Goal: Transaction & Acquisition: Purchase product/service

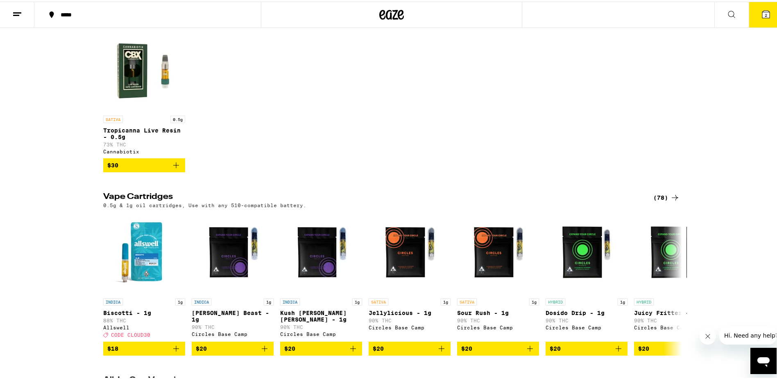
scroll to position [328, 0]
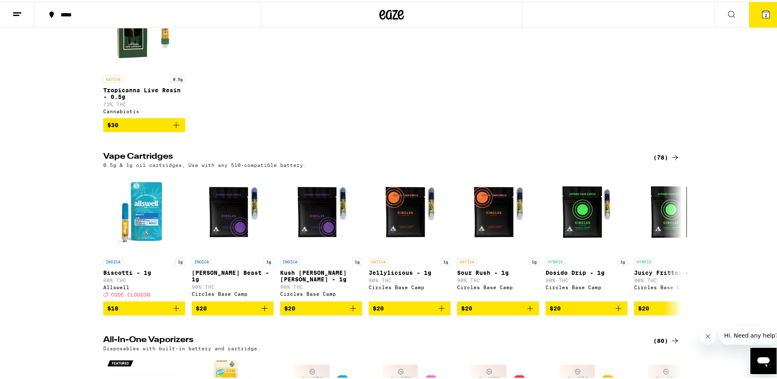
click at [663, 161] on div "(78)" at bounding box center [666, 156] width 27 height 10
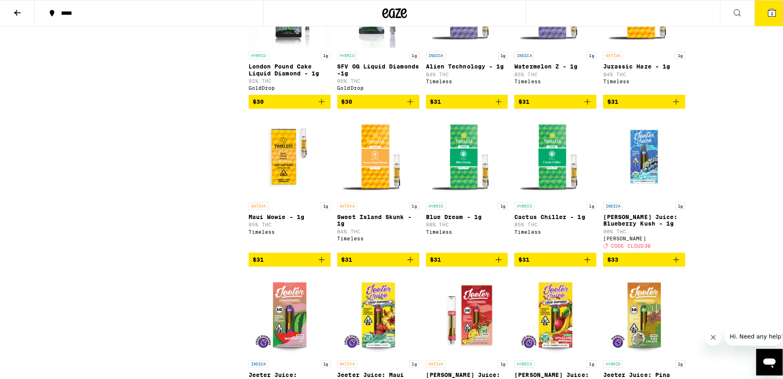
scroll to position [1270, 0]
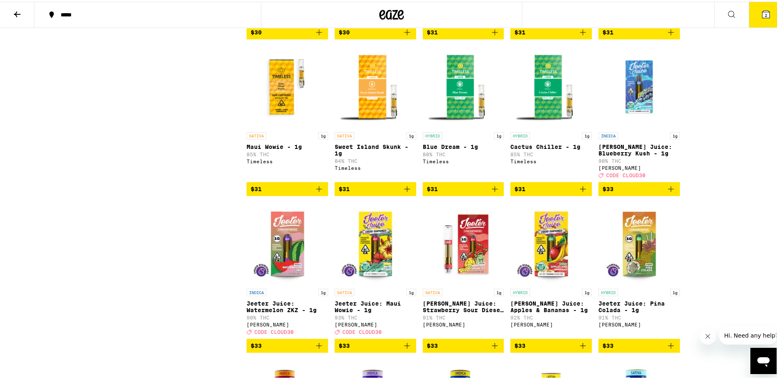
click at [762, 13] on icon at bounding box center [765, 12] width 7 height 7
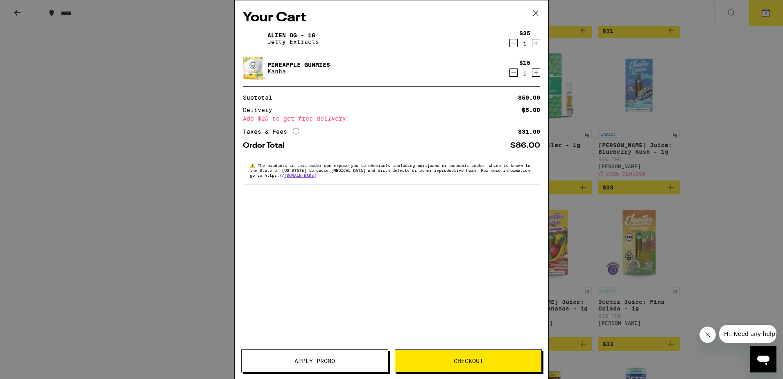
click at [514, 73] on icon "Decrement" at bounding box center [513, 73] width 7 height 10
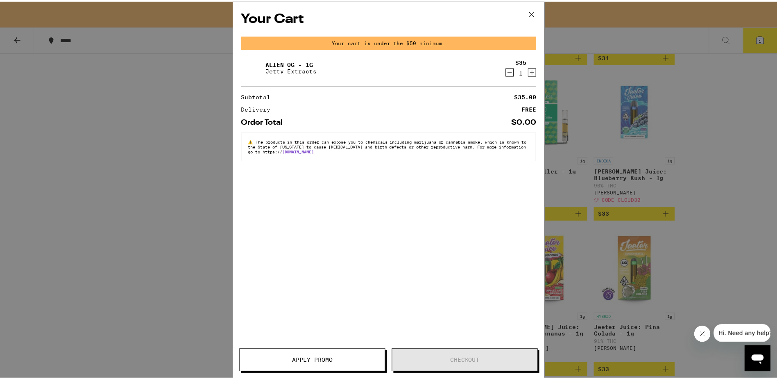
scroll to position [1296, 0]
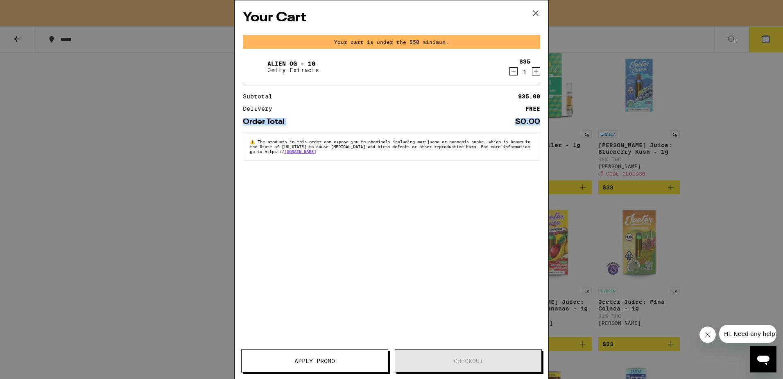
drag, startPoint x: 755, startPoint y: 111, endPoint x: 759, endPoint y: 111, distance: 4.5
click at [759, 111] on div "Your Cart Your cart is under the $50 minimum. Alien OG - 1g Jetty Extracts $35 …" at bounding box center [391, 189] width 783 height 379
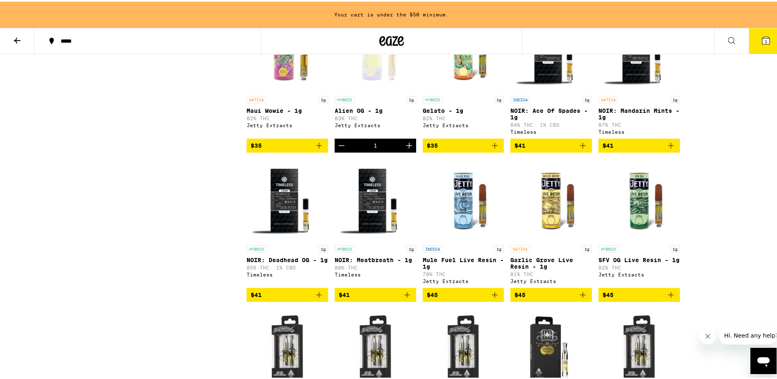
click at [403, 151] on button "Increment" at bounding box center [409, 144] width 14 height 14
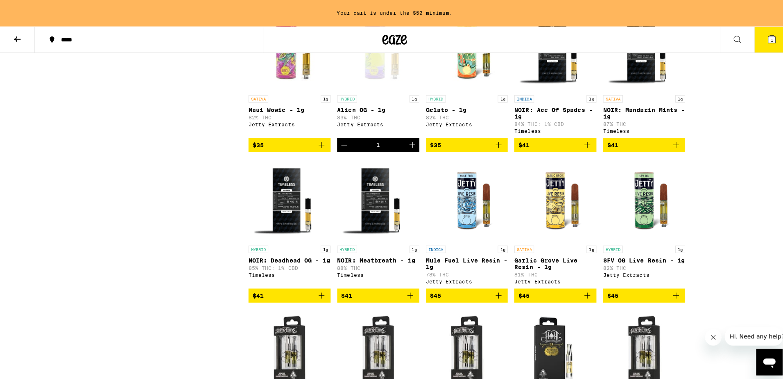
scroll to position [1761, 0]
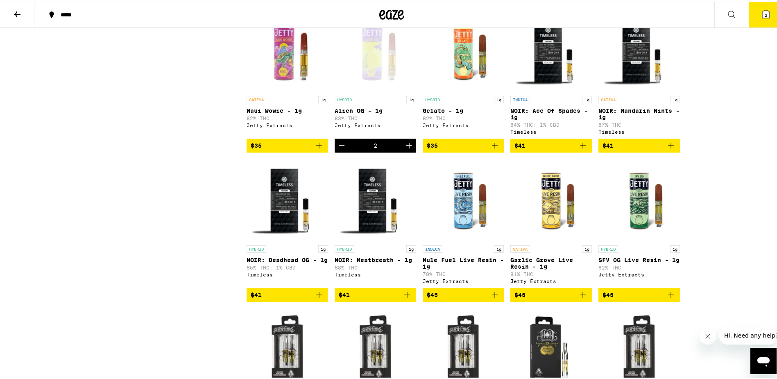
click at [761, 16] on icon at bounding box center [766, 13] width 10 height 10
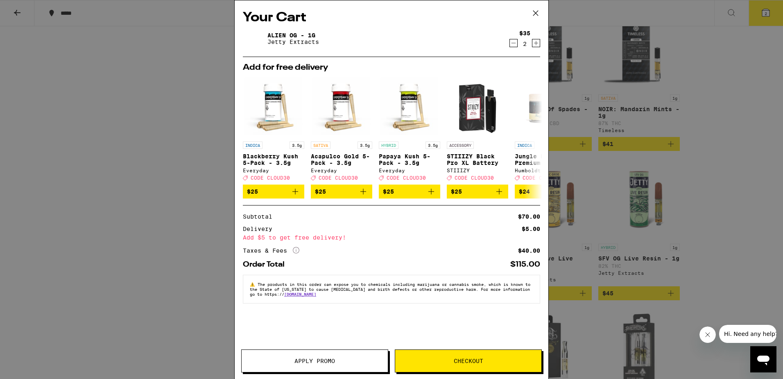
click at [515, 43] on icon "Decrement" at bounding box center [513, 43] width 7 height 10
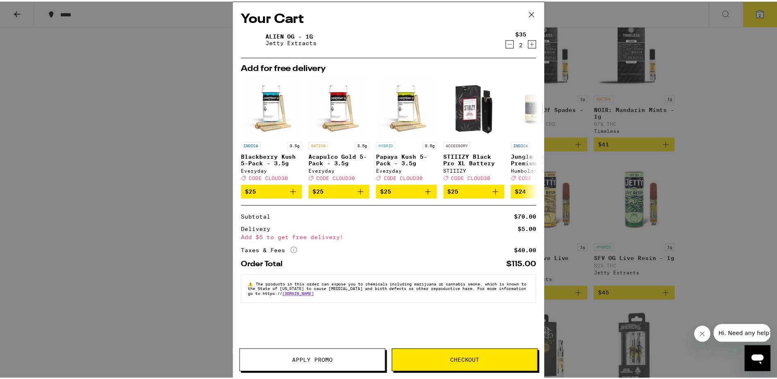
scroll to position [1788, 0]
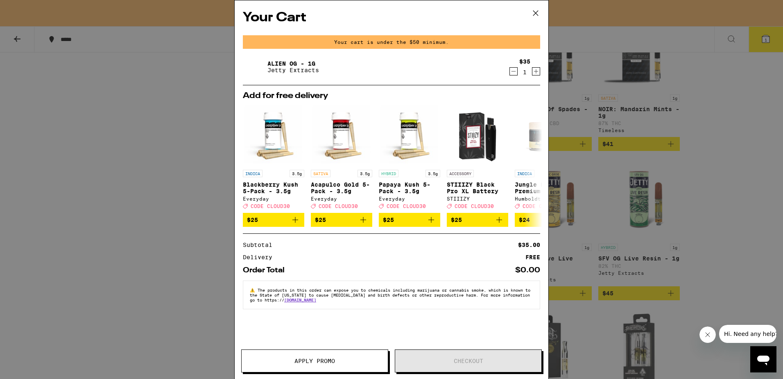
click at [732, 116] on div "Your Cart Your cart is under the $50 minimum. Alien OG - 1g Jetty Extracts $35 …" at bounding box center [391, 189] width 783 height 379
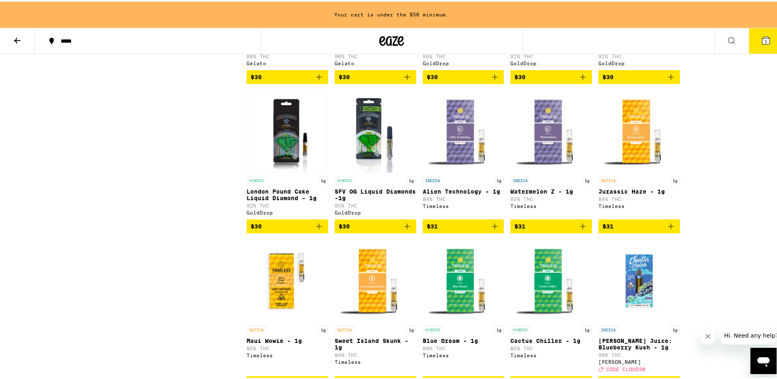
scroll to position [1106, 0]
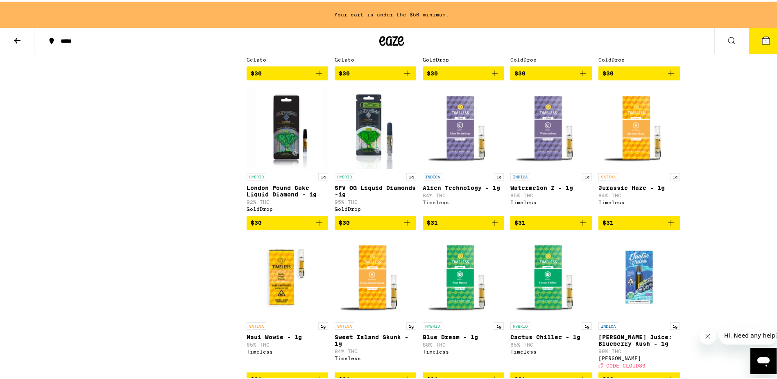
click at [458, 167] on img "Open page for Alien Technology - 1g from Timeless" at bounding box center [464, 126] width 82 height 82
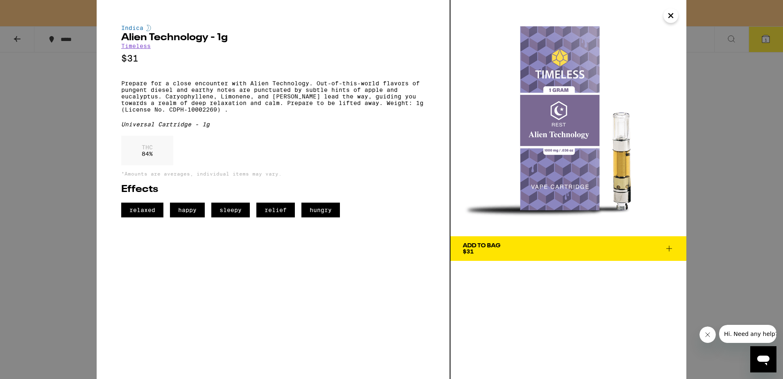
drag, startPoint x: 401, startPoint y: 213, endPoint x: 398, endPoint y: 218, distance: 6.0
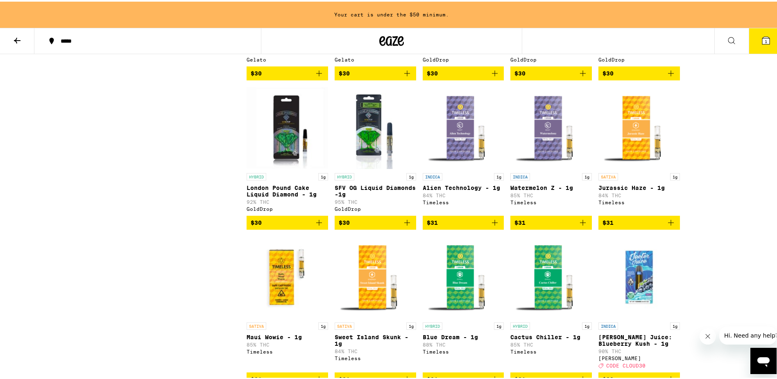
click at [628, 167] on img "Open page for Jurassic Haze - 1g from Timeless" at bounding box center [639, 126] width 82 height 82
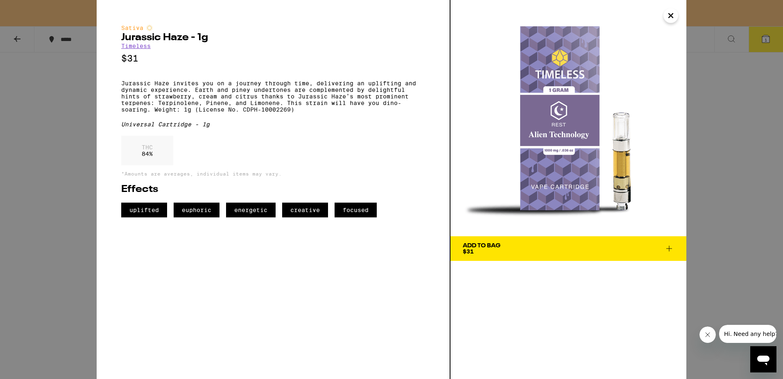
drag, startPoint x: 411, startPoint y: 198, endPoint x: 458, endPoint y: 131, distance: 82.4
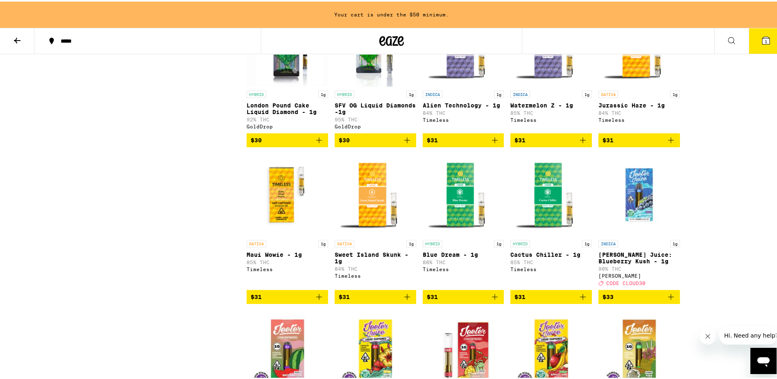
scroll to position [1229, 0]
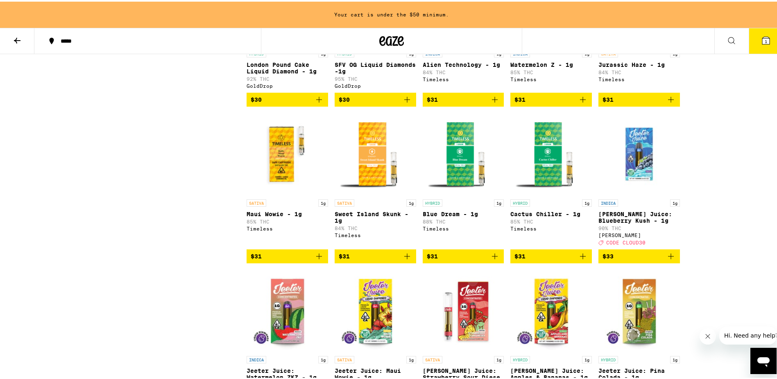
click at [453, 193] on img "Open page for Blue Dream - 1g from Timeless" at bounding box center [464, 152] width 82 height 82
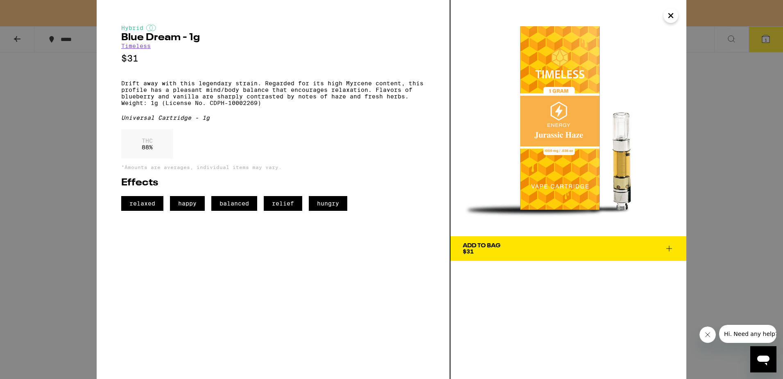
click at [43, 236] on div "Hybrid Blue Dream - 1g Timeless $31 Drift away with this legendary strain. Rega…" at bounding box center [391, 189] width 783 height 379
drag, startPoint x: 43, startPoint y: 237, endPoint x: 53, endPoint y: 236, distance: 10.3
click at [44, 236] on div "Hybrid Blue Dream - 1g Timeless $31 Drift away with this legendary strain. Rega…" at bounding box center [391, 189] width 783 height 379
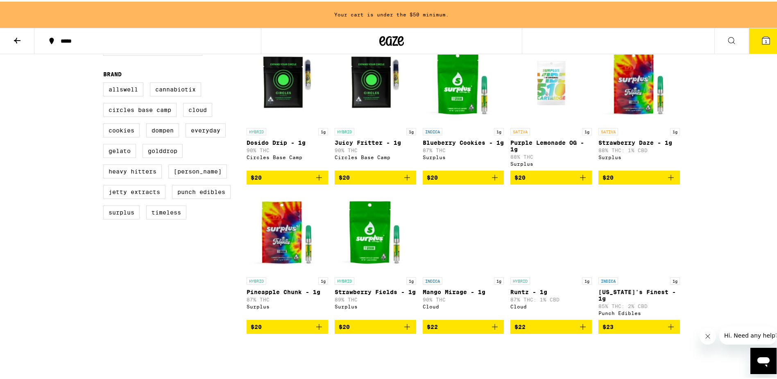
scroll to position [246, 0]
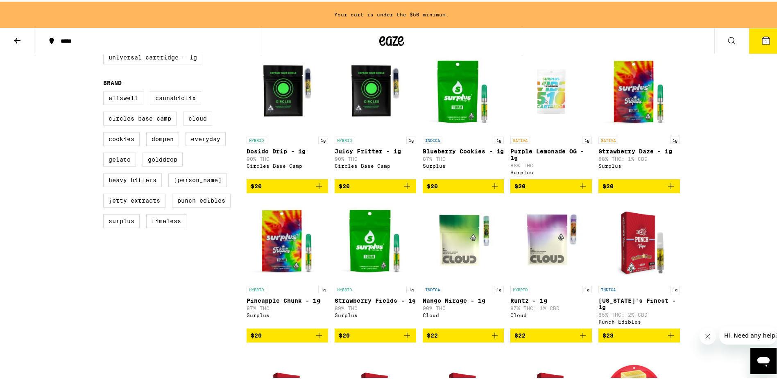
click at [376, 278] on img "Open page for Strawberry Fields - 1g from Surplus" at bounding box center [376, 239] width 82 height 82
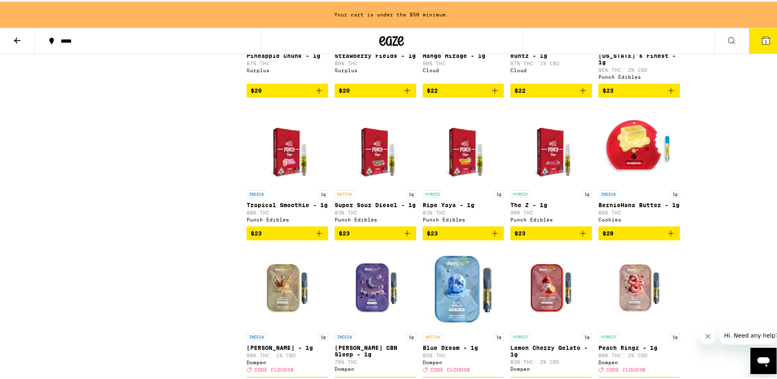
scroll to position [492, 0]
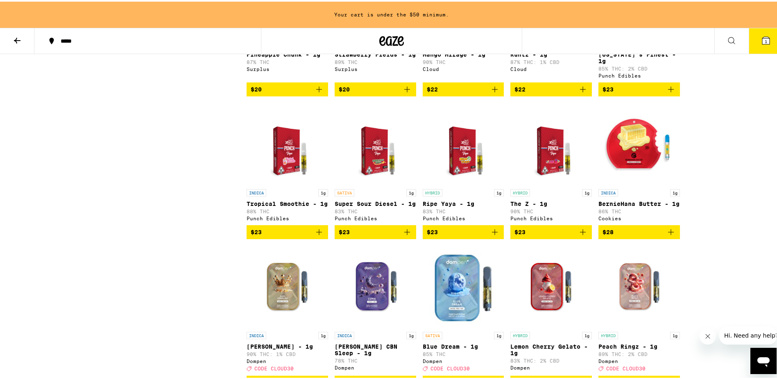
click at [636, 174] on img "Open page for BernieHana Butter - 1g from Cookies" at bounding box center [639, 142] width 82 height 82
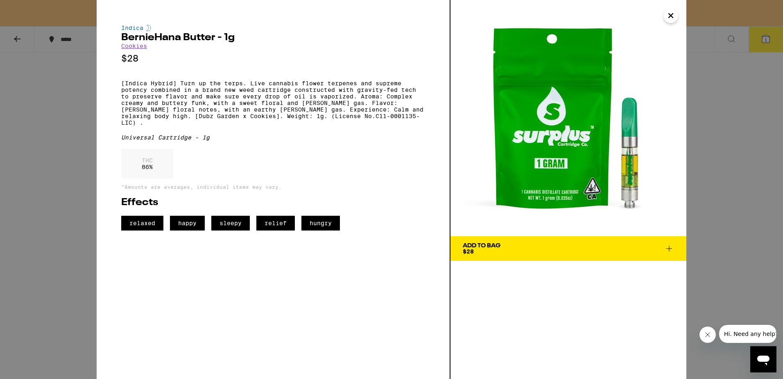
click at [722, 177] on div "Indica BernieHana Butter - 1g Cookies $28 [Indica Hybrid] Turn up the terps. Li…" at bounding box center [391, 189] width 783 height 379
click at [673, 18] on icon "Close" at bounding box center [671, 15] width 10 height 12
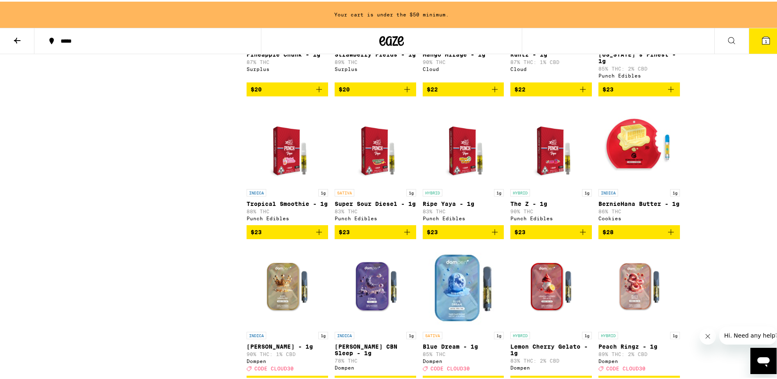
click at [652, 159] on img "Open page for BernieHana Butter - 1g from Cookies" at bounding box center [639, 142] width 82 height 82
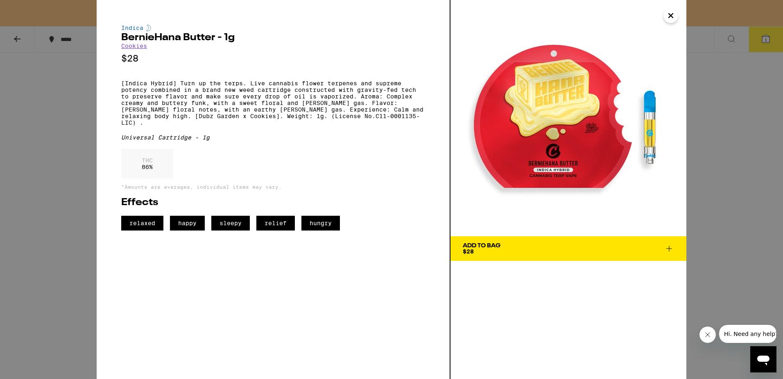
click at [666, 12] on icon "Close" at bounding box center [671, 15] width 10 height 12
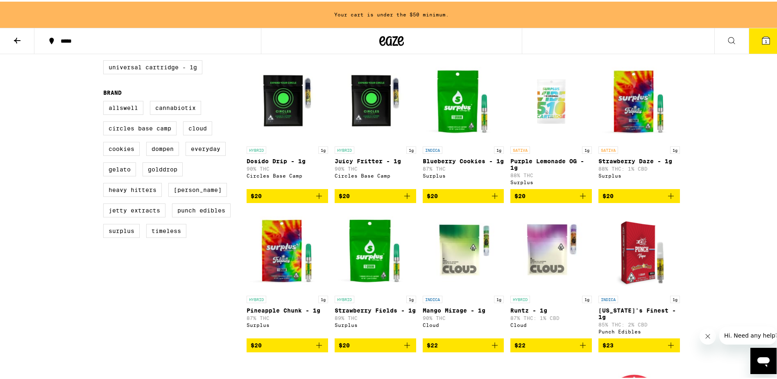
scroll to position [246, 0]
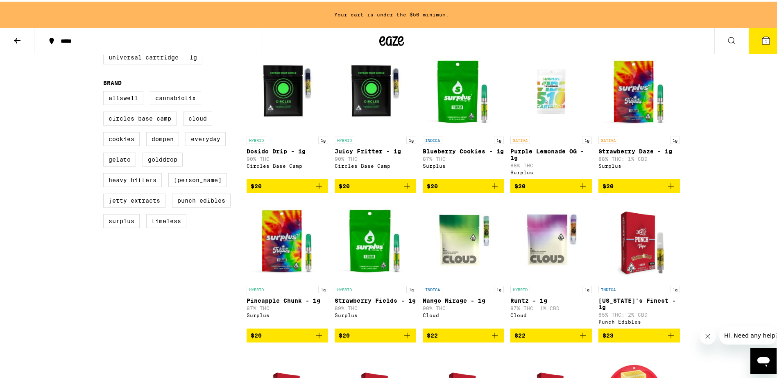
click at [365, 131] on img "Open page for Juicy Fritter - 1g from Circles Base Camp" at bounding box center [376, 90] width 82 height 82
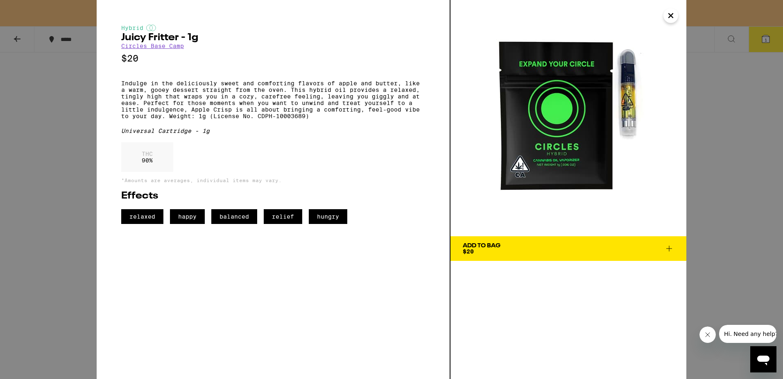
click at [45, 175] on div "Hybrid Juicy Fritter - 1g Circles Base Camp $20 Indulge in the deliciously swee…" at bounding box center [391, 189] width 783 height 379
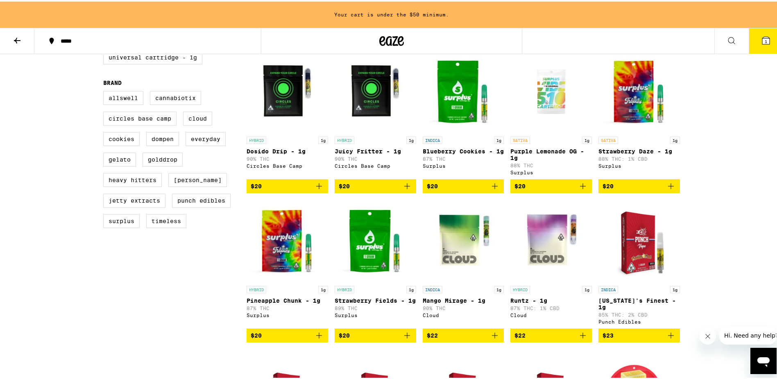
click at [436, 259] on img "Open page for Mango Mirage - 1g from Cloud" at bounding box center [464, 239] width 82 height 82
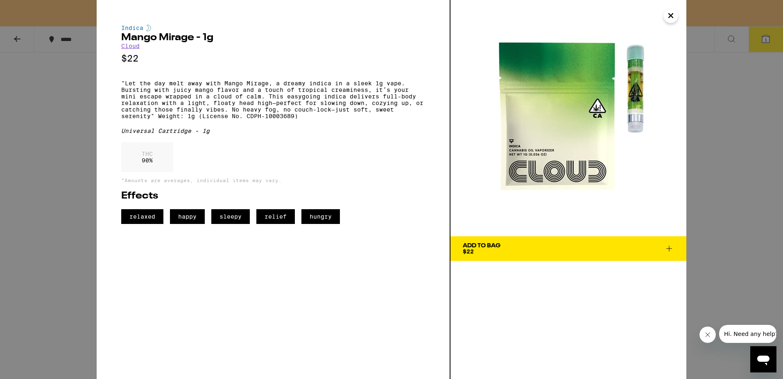
click at [70, 148] on div "Indica Mango Mirage - 1g Cloud $22 "Let the day melt away with Mango Mirage, a …" at bounding box center [391, 189] width 783 height 379
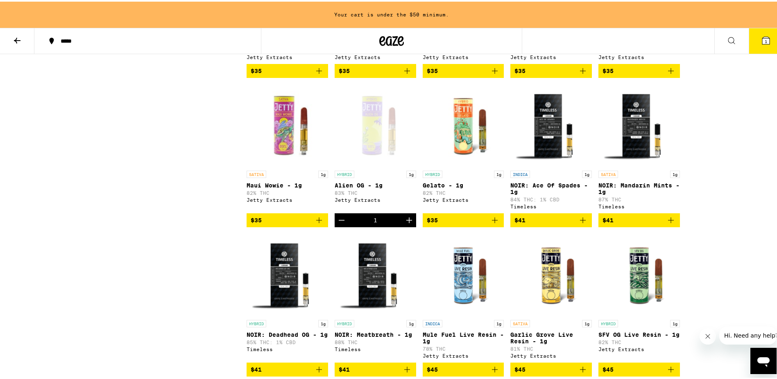
scroll to position [1693, 0]
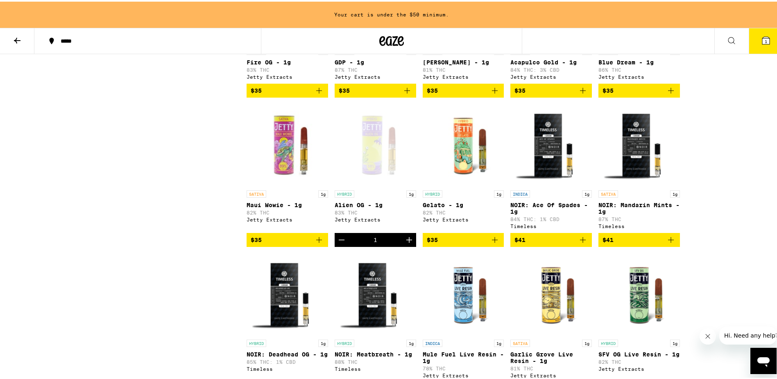
click at [337, 243] on icon "Decrement" at bounding box center [342, 238] width 10 height 10
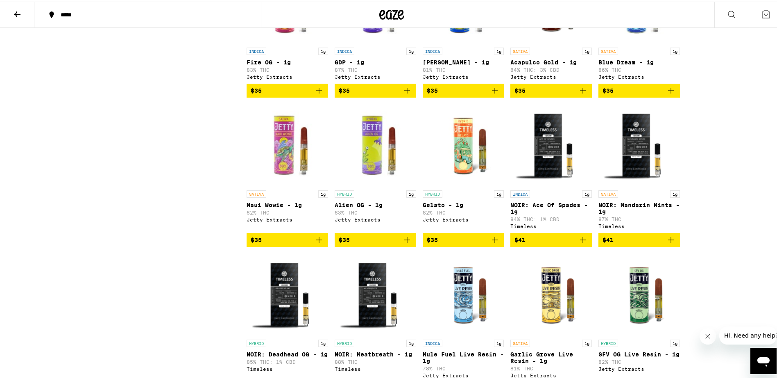
click at [402, 243] on icon "Add to bag" at bounding box center [407, 238] width 10 height 10
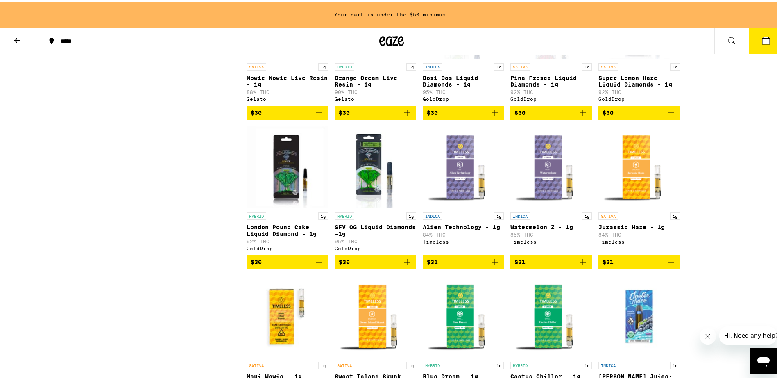
scroll to position [1038, 0]
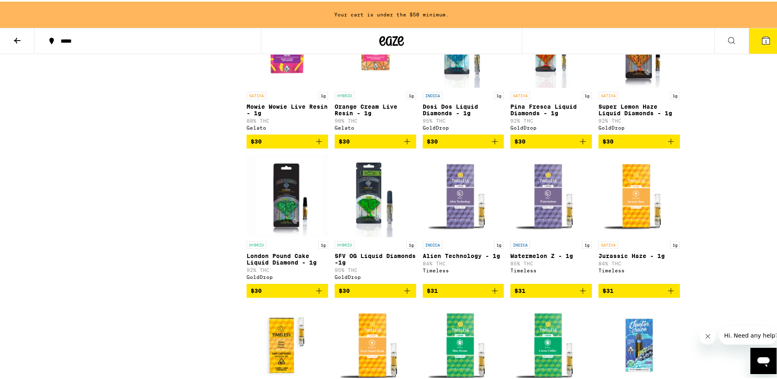
click at [365, 235] on img "Open page for SFV OG Liquid Diamonds -1g from GoldDrop" at bounding box center [375, 194] width 78 height 82
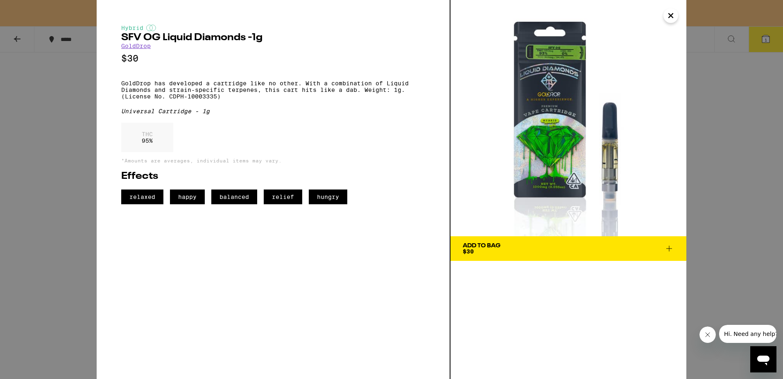
click at [51, 211] on div "Hybrid SFV OG Liquid Diamonds -1g GoldDrop $30 GoldDrop has developed a cartrid…" at bounding box center [391, 189] width 783 height 379
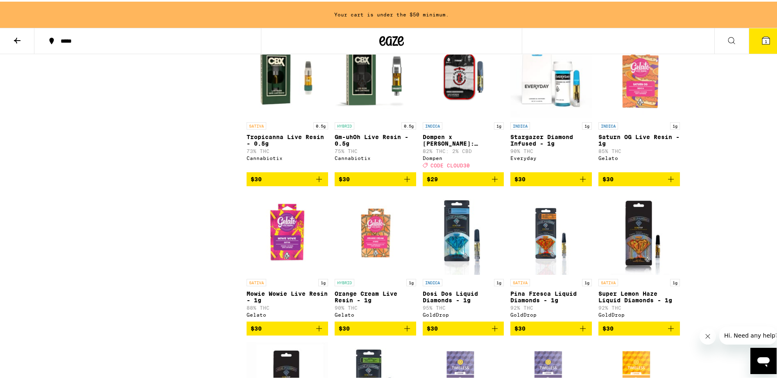
scroll to position [860, 0]
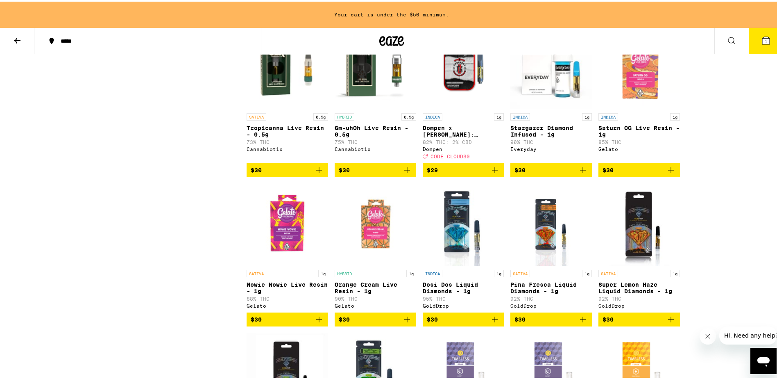
click at [404, 322] on icon "Add to bag" at bounding box center [407, 318] width 10 height 10
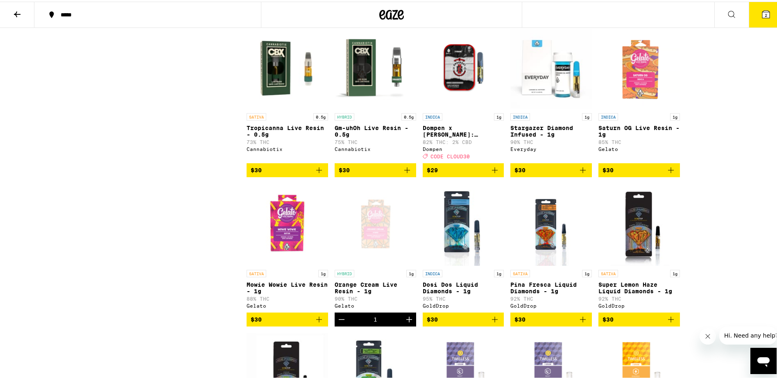
click at [382, 264] on div "Open page for Orange Cream Live Resin - 1g from Gelato" at bounding box center [376, 223] width 82 height 82
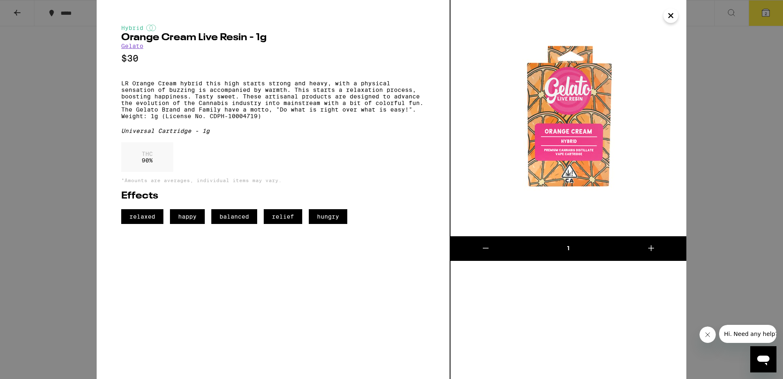
click at [50, 250] on div "Hybrid Orange Cream Live Resin - 1g Gelato $30 LR Orange Cream hybrid this high…" at bounding box center [391, 189] width 783 height 379
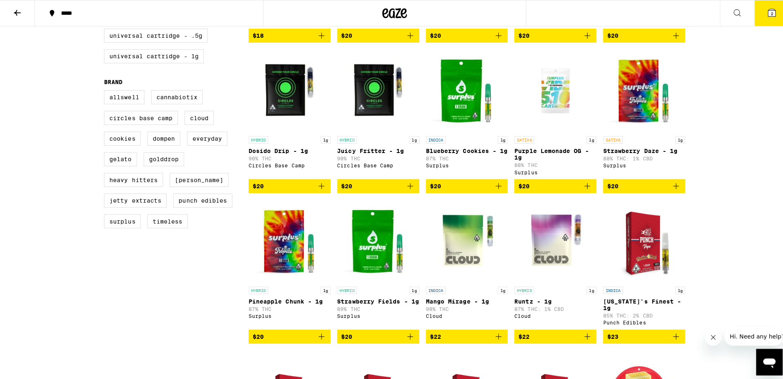
scroll to position [97, 0]
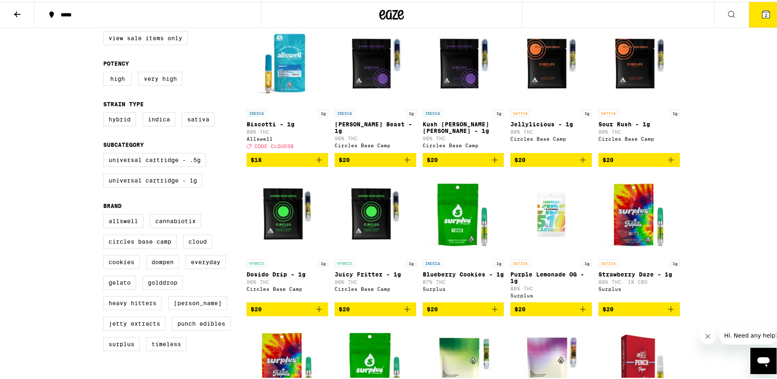
click at [668, 161] on icon "Add to bag" at bounding box center [671, 158] width 6 height 6
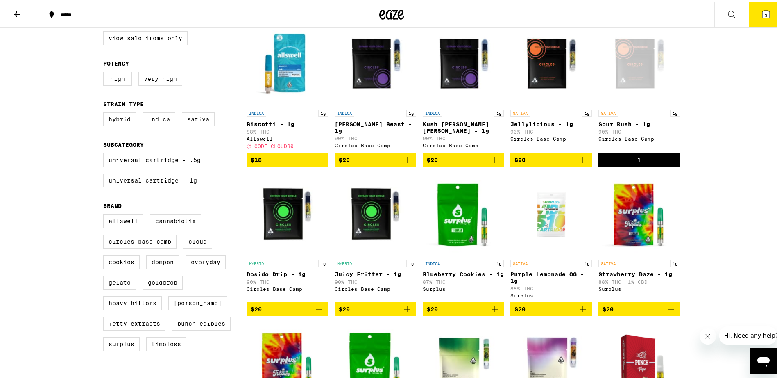
click at [762, 16] on icon at bounding box center [765, 12] width 7 height 7
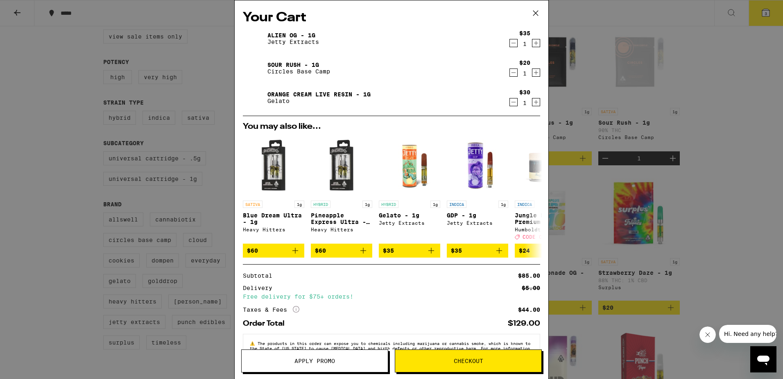
click at [512, 43] on icon "Decrement" at bounding box center [514, 43] width 5 height 0
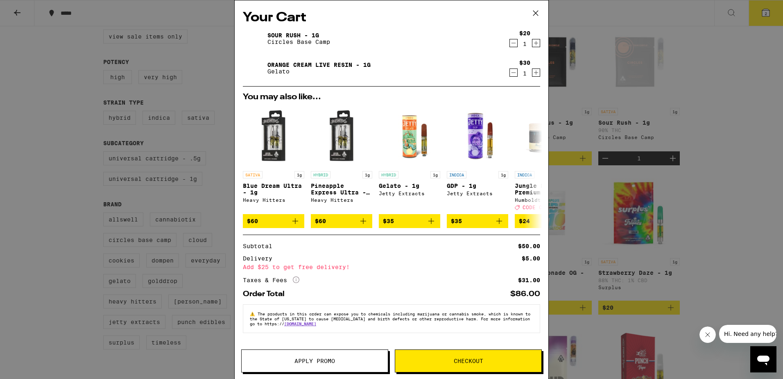
click at [463, 361] on span "Checkout" at bounding box center [468, 361] width 29 height 6
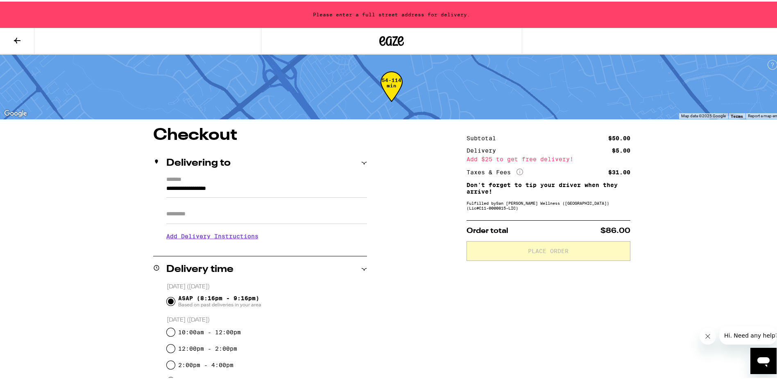
click at [230, 211] on input "Apt/Suite" at bounding box center [266, 212] width 201 height 20
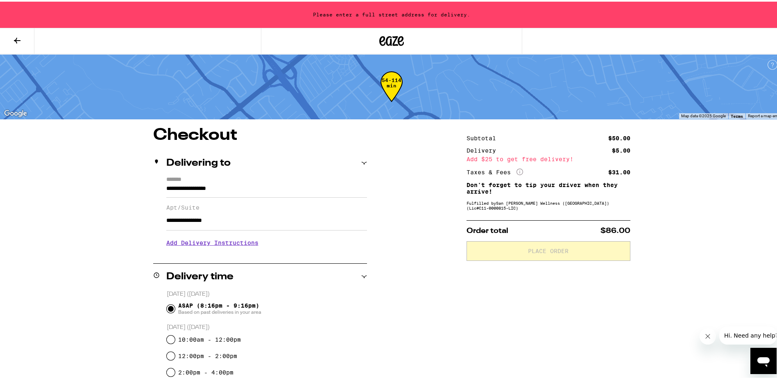
type input "**********"
click at [426, 246] on div "**********" at bounding box center [392, 359] width 590 height 469
click at [290, 224] on input "**********" at bounding box center [266, 219] width 201 height 20
click at [417, 240] on div "**********" at bounding box center [392, 359] width 590 height 469
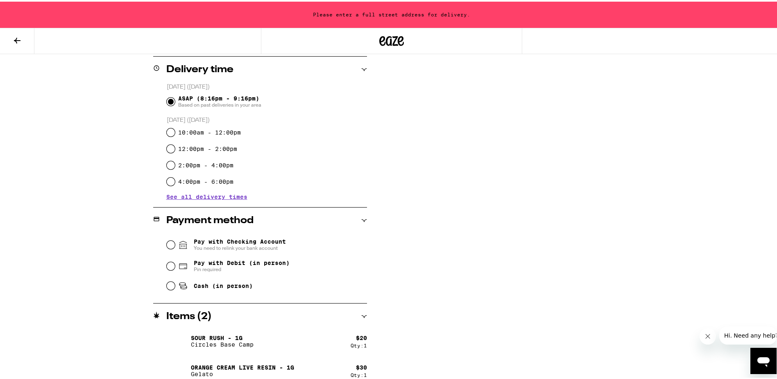
scroll to position [215, 0]
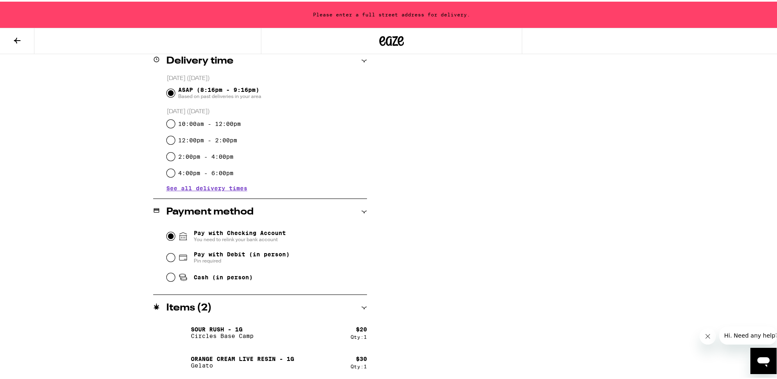
click at [169, 233] on input "Pay with Checking Account You need to relink your bank account" at bounding box center [171, 234] width 8 height 8
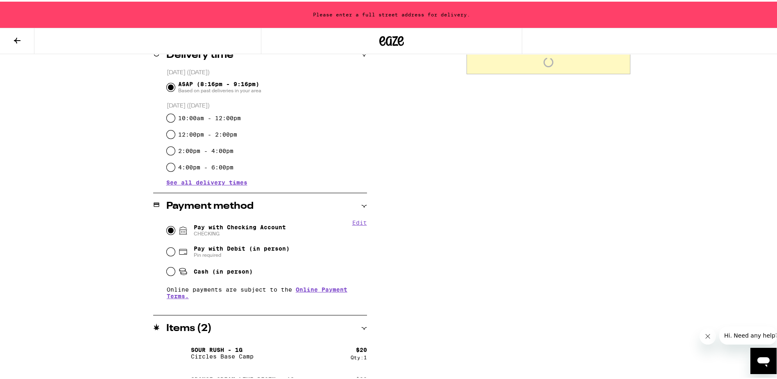
click at [707, 335] on icon "Close message from company" at bounding box center [707, 335] width 7 height 7
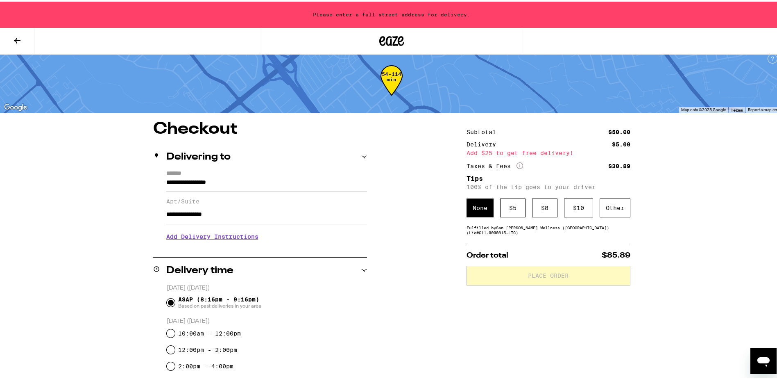
scroll to position [0, 0]
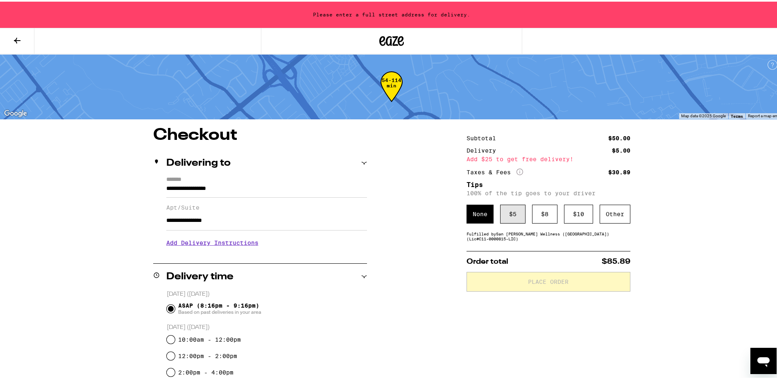
click at [505, 215] on div "$ 5" at bounding box center [512, 212] width 25 height 19
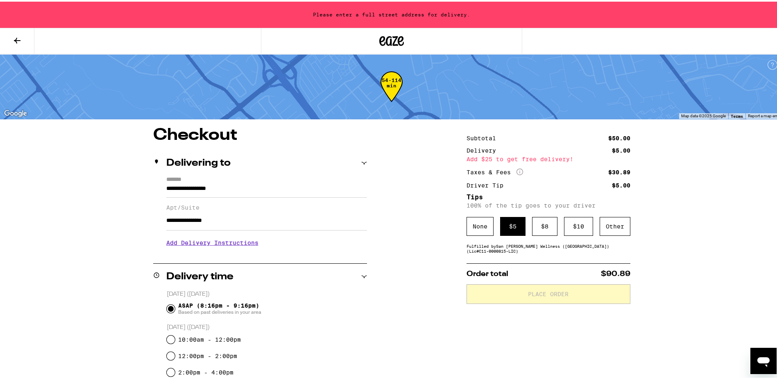
click at [481, 227] on div "None" at bounding box center [480, 224] width 27 height 19
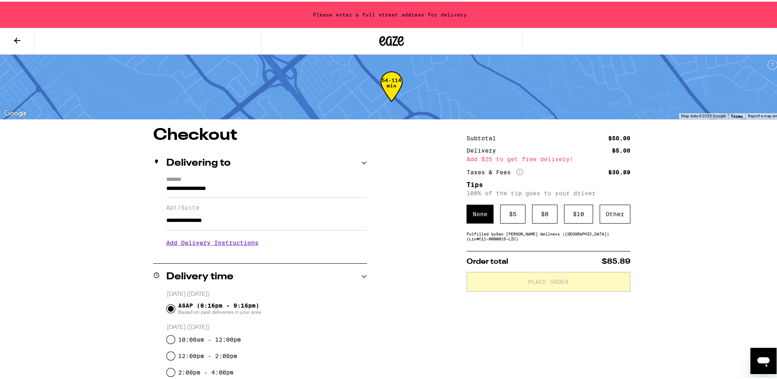
drag, startPoint x: 240, startPoint y: 222, endPoint x: 128, endPoint y: 220, distance: 111.9
click at [128, 220] on div "**********" at bounding box center [392, 372] width 590 height 495
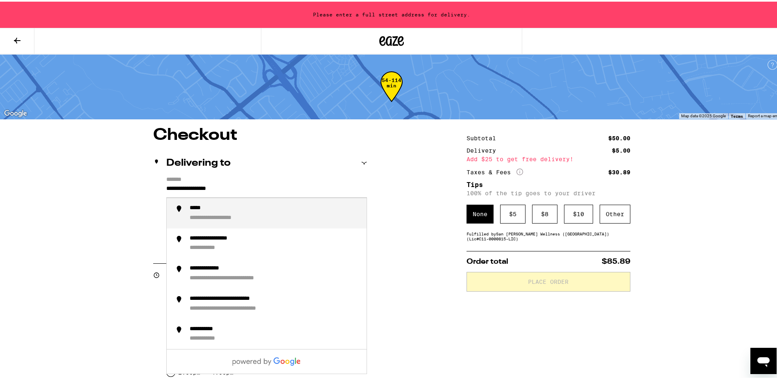
drag, startPoint x: 242, startPoint y: 186, endPoint x: 247, endPoint y: 189, distance: 5.7
click at [247, 189] on input "**********" at bounding box center [266, 189] width 201 height 14
click at [254, 217] on div "**********" at bounding box center [227, 216] width 74 height 7
type input "**********"
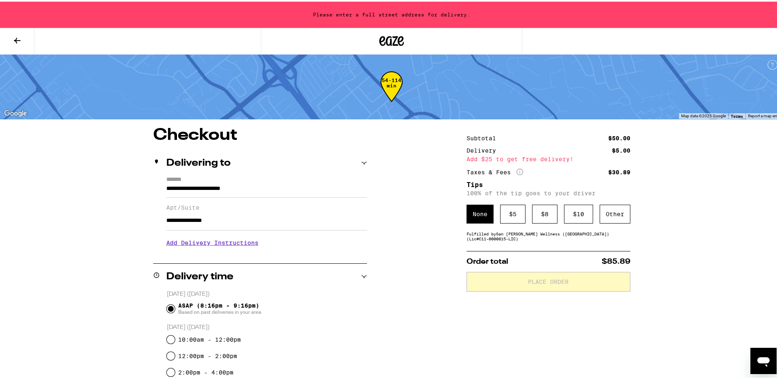
click at [251, 218] on input "**********" at bounding box center [266, 219] width 201 height 20
drag, startPoint x: 251, startPoint y: 218, endPoint x: 135, endPoint y: 228, distance: 116.8
click at [135, 228] on div "**********" at bounding box center [392, 372] width 590 height 495
type input "****"
click at [326, 270] on div "Delivery time" at bounding box center [260, 275] width 214 height 10
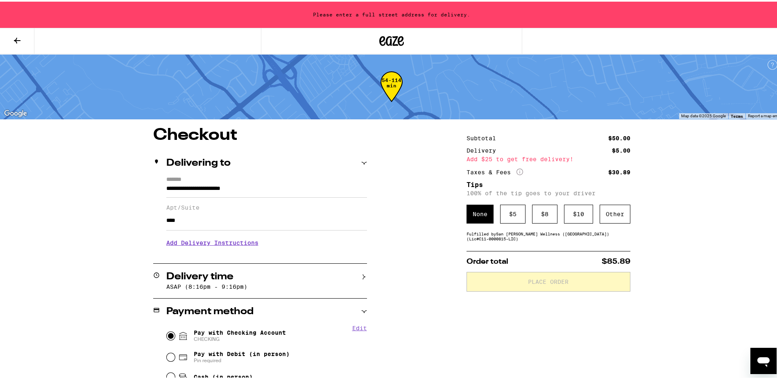
click at [326, 271] on div "Delivery time" at bounding box center [260, 275] width 214 height 10
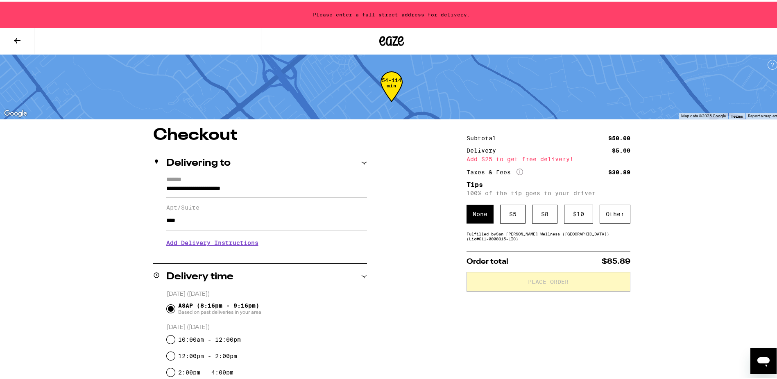
drag, startPoint x: 139, startPoint y: 221, endPoint x: 123, endPoint y: 219, distance: 16.5
click at [107, 220] on div "**********" at bounding box center [392, 372] width 590 height 495
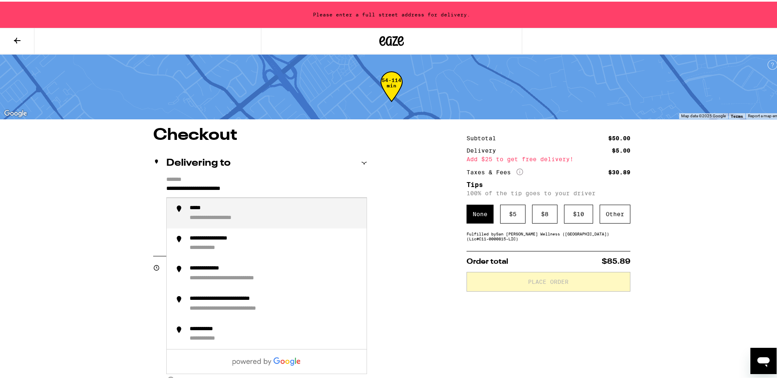
drag, startPoint x: 280, startPoint y: 193, endPoint x: 85, endPoint y: 186, distance: 195.1
click at [85, 186] on div "**********" at bounding box center [391, 306] width 783 height 613
click at [218, 209] on div "**********" at bounding box center [221, 206] width 63 height 7
type input "**********"
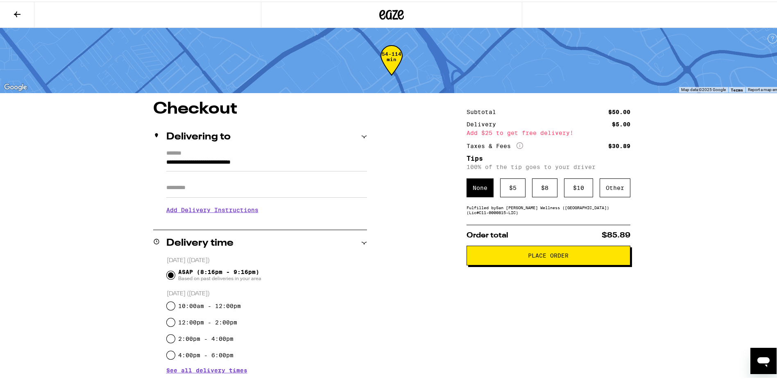
click at [404, 237] on div "**********" at bounding box center [392, 342] width 590 height 487
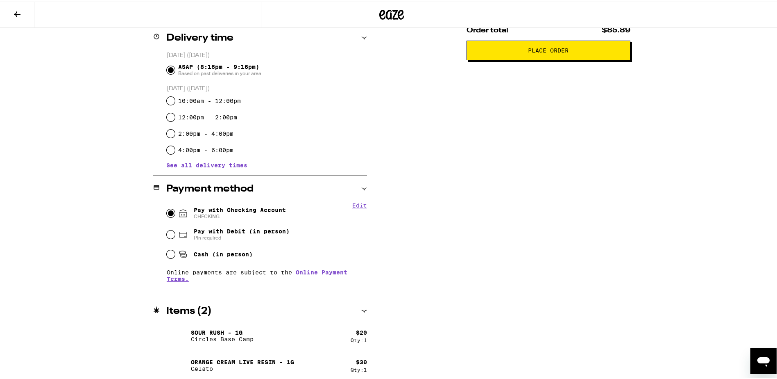
scroll to position [208, 0]
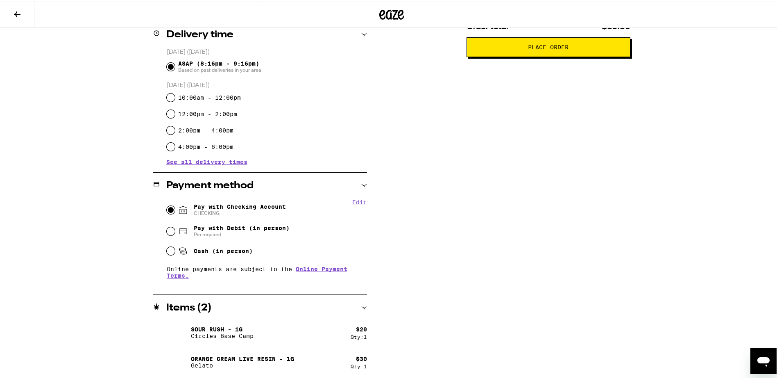
drag, startPoint x: 544, startPoint y: 286, endPoint x: 510, endPoint y: 293, distance: 35.0
click at [508, 293] on div "Subtotal $50.00 Delivery $5.00 Add $25 to get free delivery! Taxes & Fees More …" at bounding box center [549, 134] width 164 height 487
click at [535, 288] on div "Subtotal $50.00 Delivery $5.00 Add $25 to get free delivery! Taxes & Fees More …" at bounding box center [549, 134] width 164 height 487
drag, startPoint x: 544, startPoint y: 287, endPoint x: 546, endPoint y: 291, distance: 4.3
click at [543, 289] on div "Subtotal $50.00 Delivery $5.00 Add $25 to get free delivery! Taxes & Fees More …" at bounding box center [549, 134] width 164 height 487
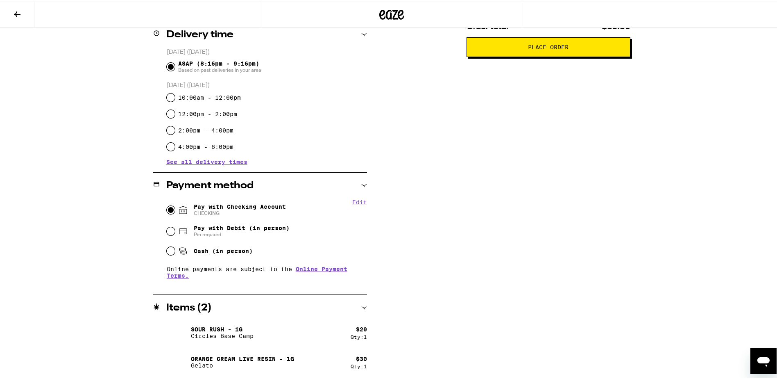
click at [542, 290] on div "Subtotal $50.00 Delivery $5.00 Add $25 to get free delivery! Taxes & Fees More …" at bounding box center [549, 134] width 164 height 487
drag, startPoint x: 538, startPoint y: 290, endPoint x: 497, endPoint y: 301, distance: 42.7
click at [496, 301] on div "Subtotal $50.00 Delivery $5.00 Add $25 to get free delivery! Taxes & Fees More …" at bounding box center [549, 134] width 164 height 487
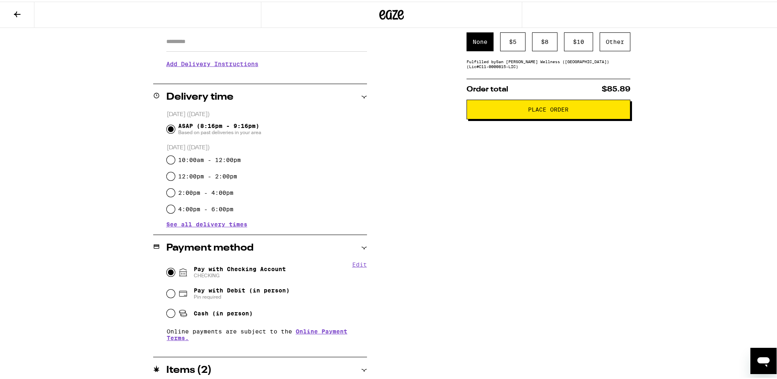
scroll to position [0, 0]
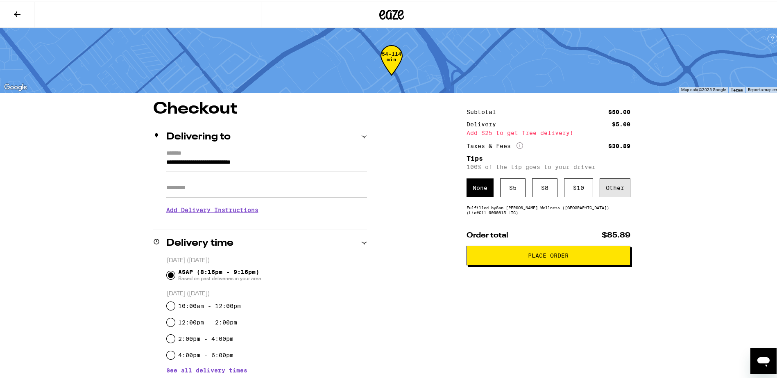
click at [605, 188] on div "Other" at bounding box center [615, 186] width 31 height 19
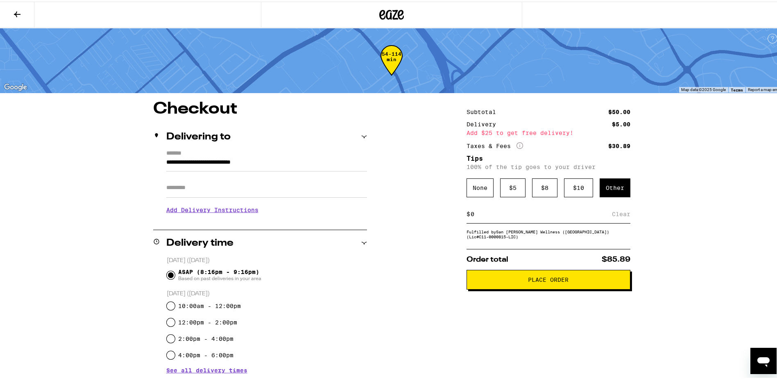
click at [519, 218] on div "$ Clear" at bounding box center [549, 212] width 164 height 18
drag, startPoint x: 464, startPoint y: 213, endPoint x: 449, endPoint y: 212, distance: 15.6
click at [449, 212] on div "**********" at bounding box center [392, 342] width 590 height 487
type input "3"
click at [618, 213] on div "Save" at bounding box center [623, 212] width 15 height 18
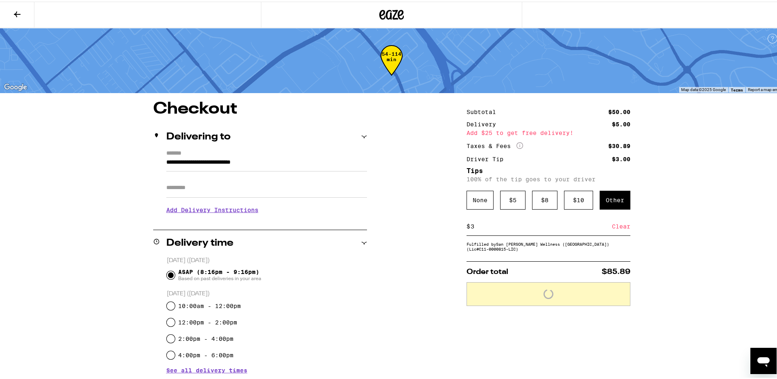
click at [675, 250] on div "**********" at bounding box center [392, 342] width 590 height 487
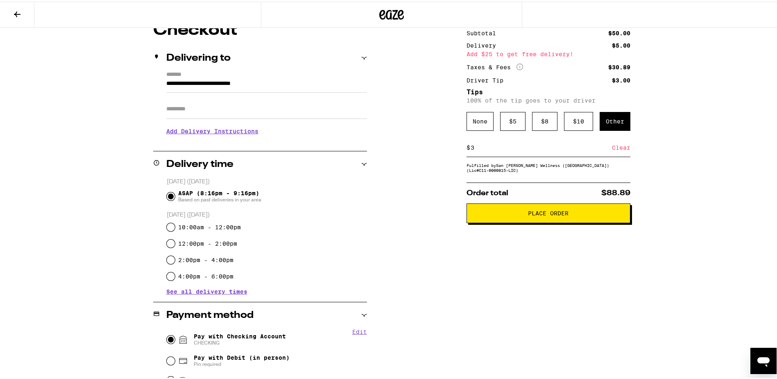
scroll to position [3, 0]
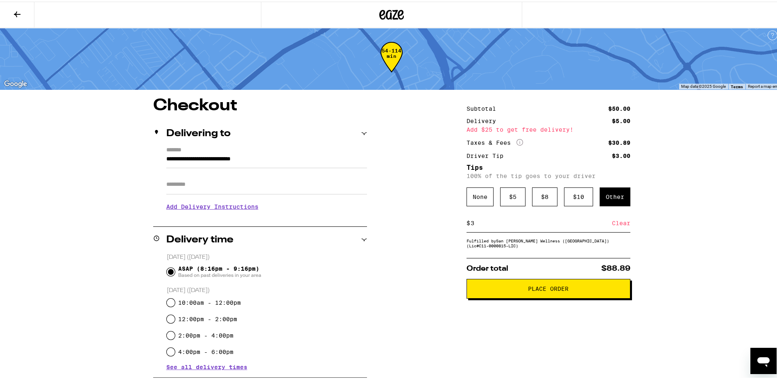
click at [548, 290] on span "Place Order" at bounding box center [548, 287] width 41 height 6
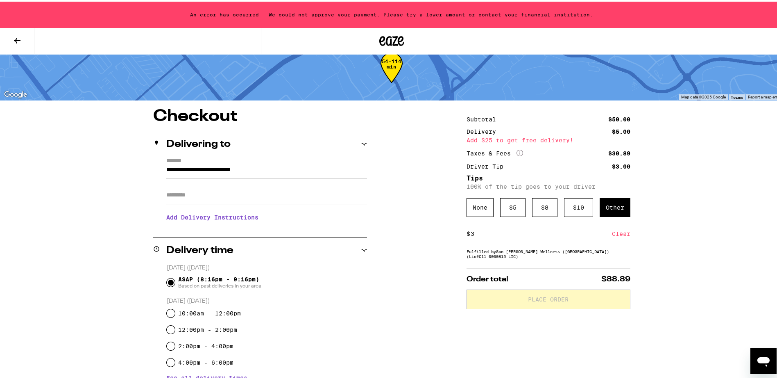
scroll to position [0, 0]
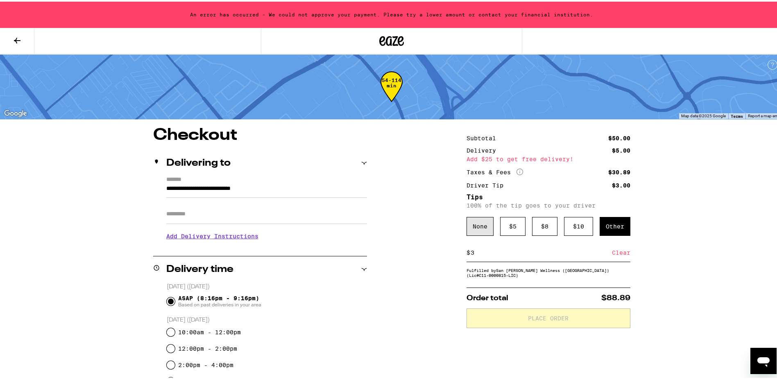
click at [472, 226] on div "None" at bounding box center [480, 224] width 27 height 19
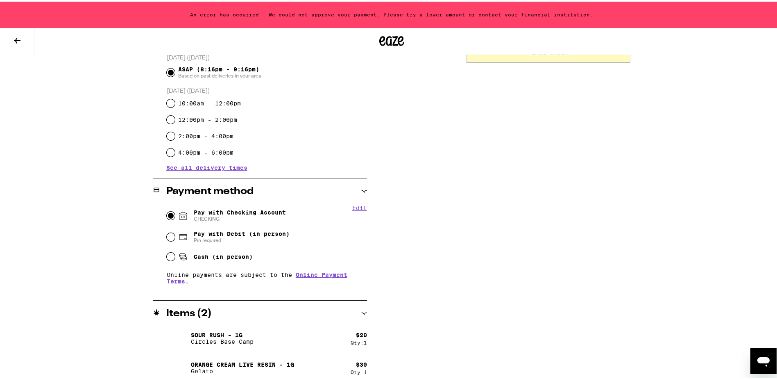
scroll to position [234, 0]
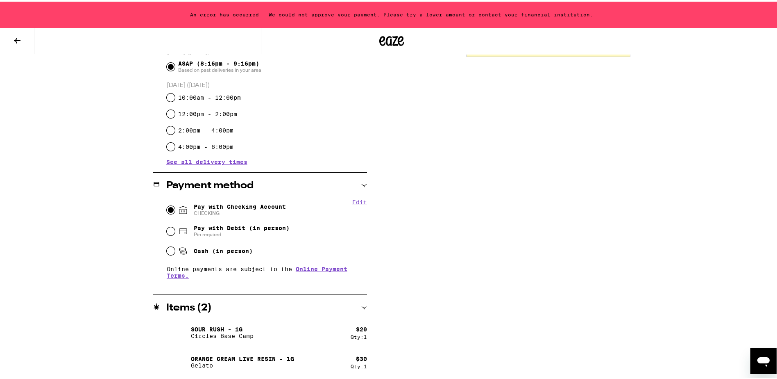
click at [178, 208] on icon at bounding box center [183, 208] width 10 height 10
click at [175, 208] on input "Pay with Checking Account CHECKING" at bounding box center [171, 208] width 8 height 8
click at [168, 231] on input "Pay with Debit (in person) Pin required" at bounding box center [171, 229] width 8 height 8
radio input "true"
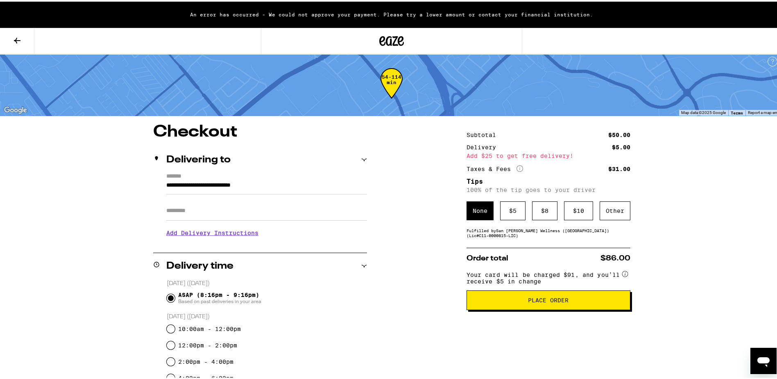
scroll to position [44, 0]
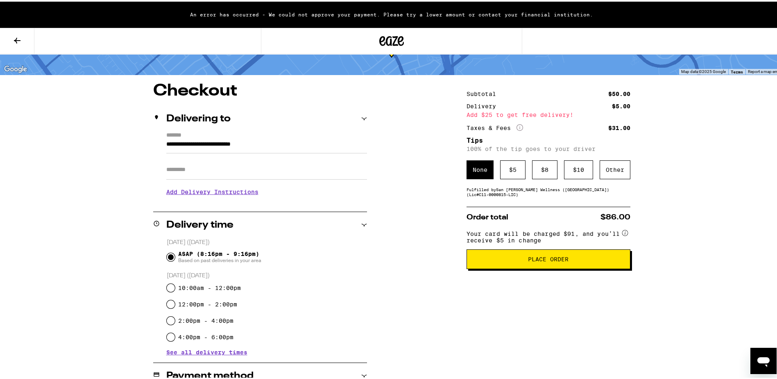
click at [440, 286] on div "**********" at bounding box center [392, 311] width 590 height 461
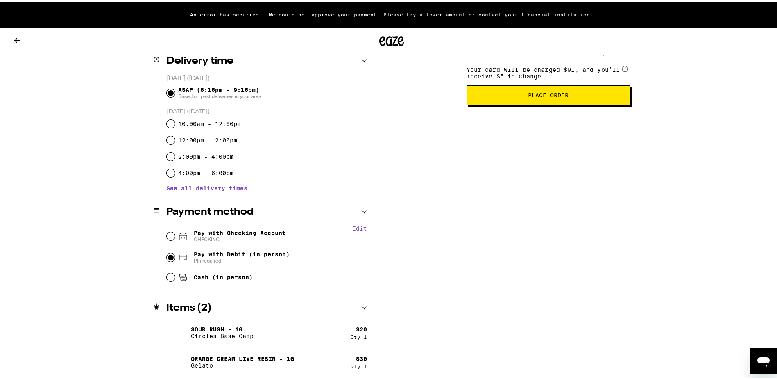
click at [445, 288] on div "**********" at bounding box center [392, 147] width 590 height 461
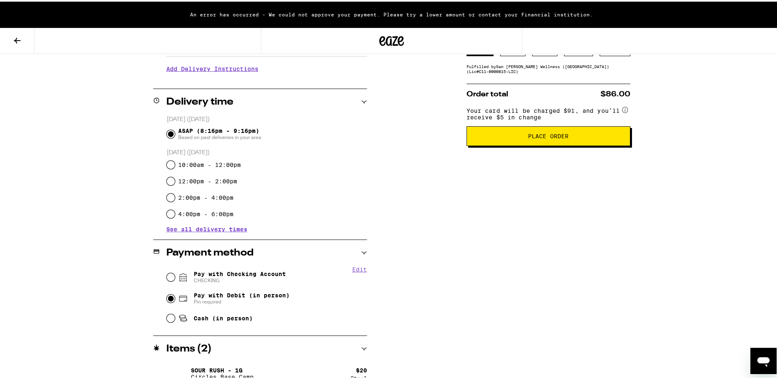
scroll to position [126, 0]
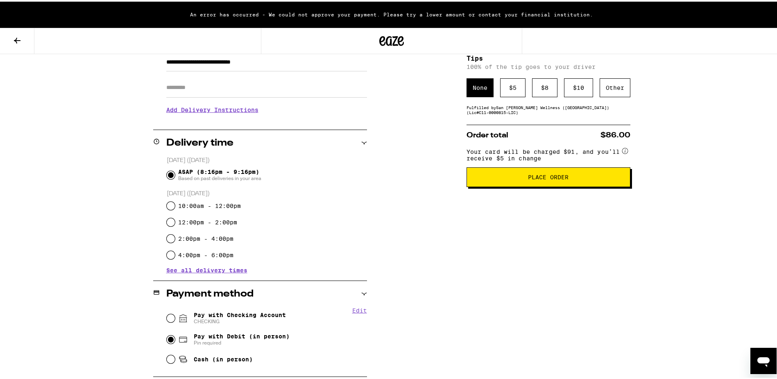
click at [531, 178] on span "Place Order" at bounding box center [548, 175] width 41 height 6
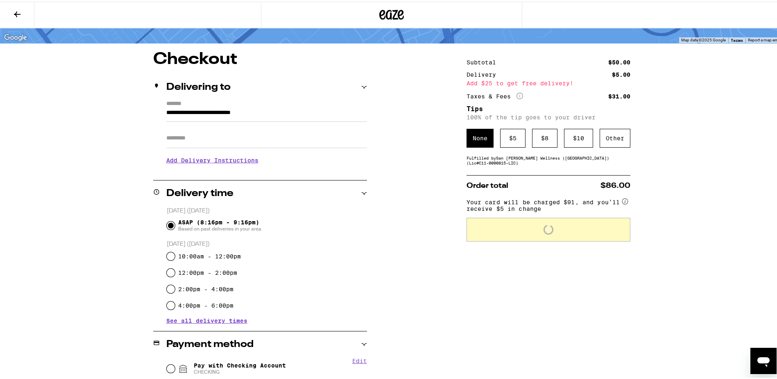
scroll to position [18, 0]
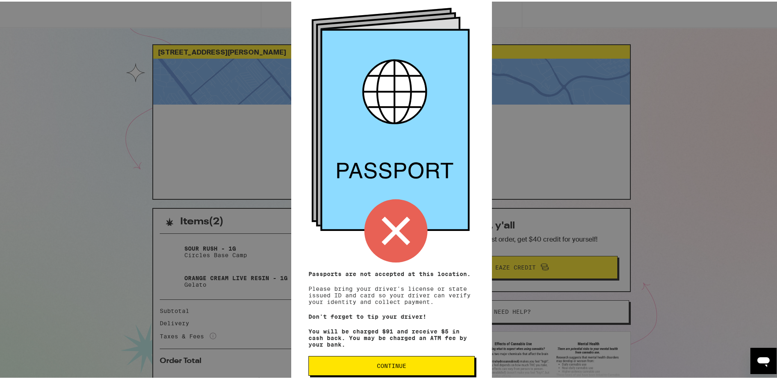
scroll to position [53, 0]
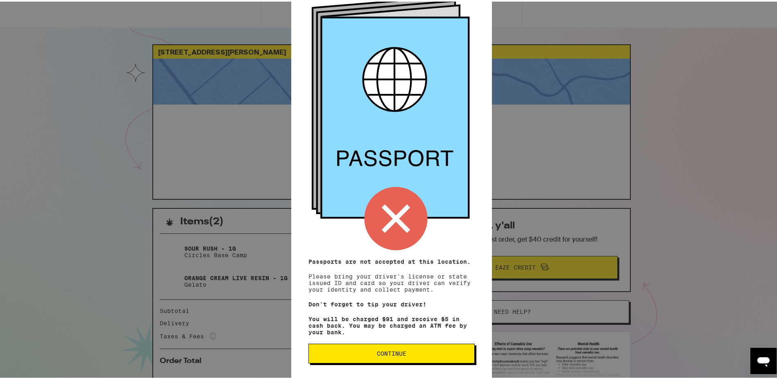
click at [391, 353] on span "Continue" at bounding box center [391, 352] width 29 height 6
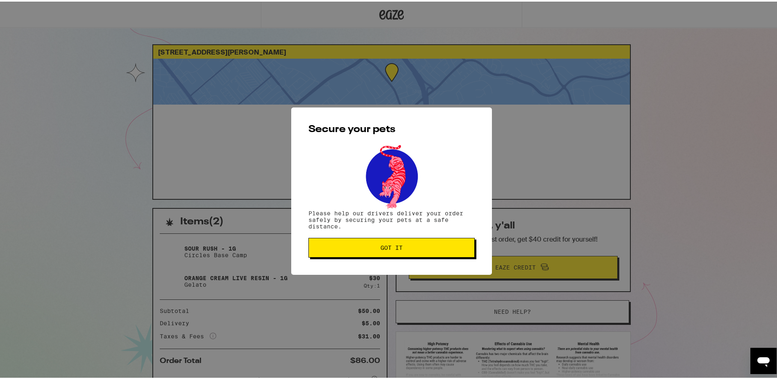
click at [391, 248] on span "Got it" at bounding box center [392, 246] width 22 height 6
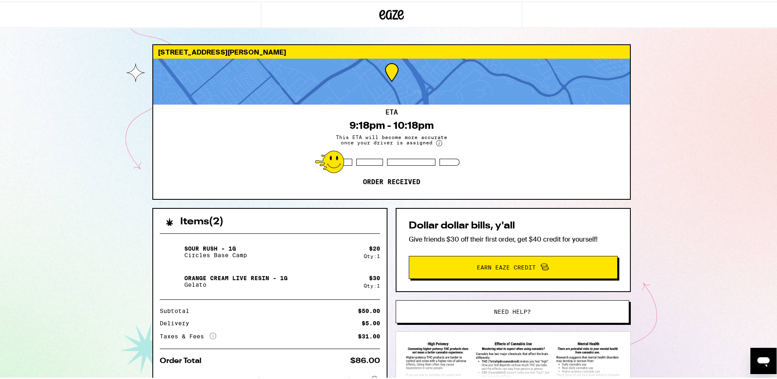
click at [387, 246] on div "Items ( 2 ) Sour Rush - 1g Circles Base Camp $ 20 Qty: 1 Orange Cream Live Resi…" at bounding box center [391, 326] width 478 height 240
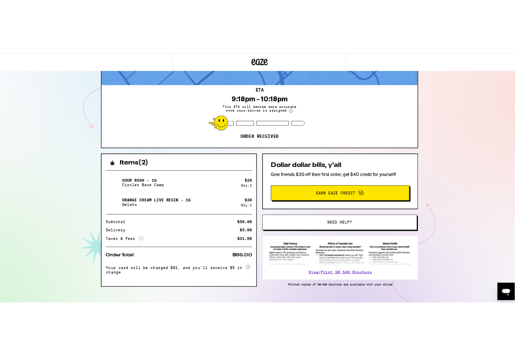
scroll to position [70, 0]
